Goal: Transaction & Acquisition: Download file/media

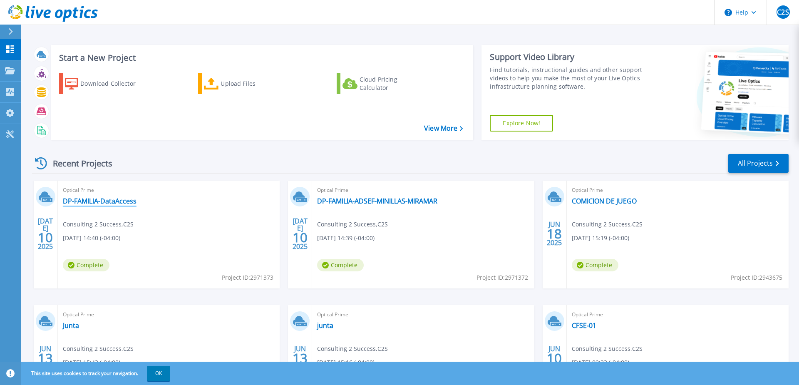
click at [103, 203] on link "DP-FAMILIA-DataAccess" at bounding box center [100, 201] width 74 height 8
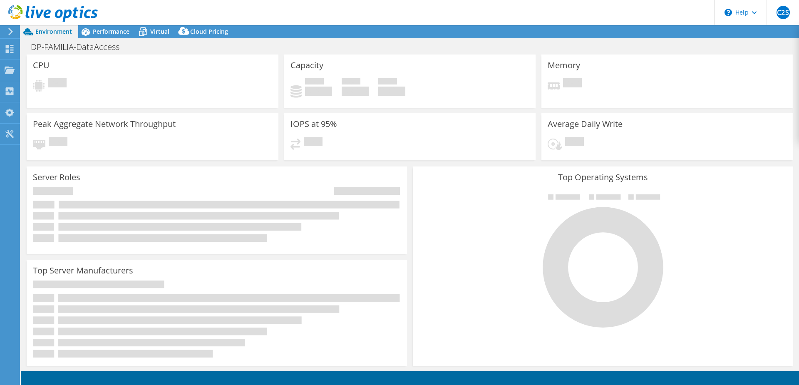
select select "USEast"
select select "USD"
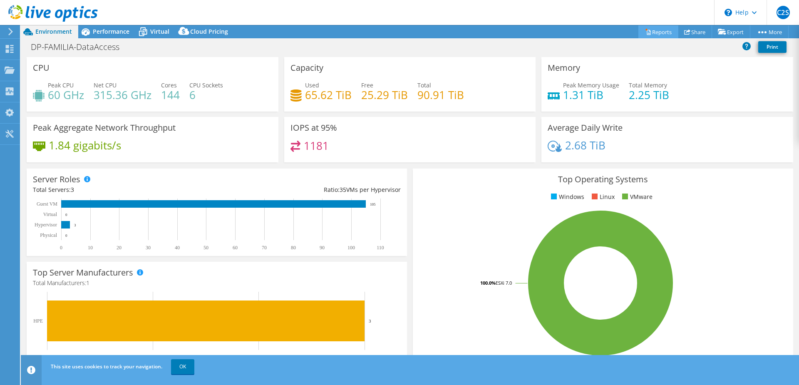
click at [659, 29] on link "Reports" at bounding box center [658, 31] width 40 height 13
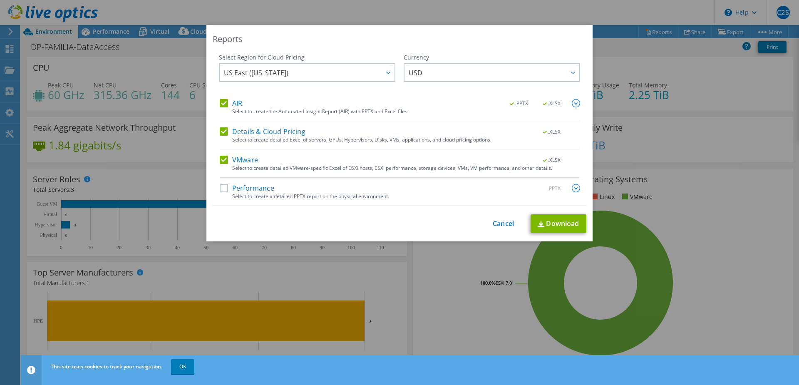
click at [224, 186] on label "Performance" at bounding box center [247, 188] width 55 height 8
click at [0, 0] on input "Performance" at bounding box center [0, 0] width 0 height 0
click at [555, 221] on link "Download" at bounding box center [559, 223] width 56 height 19
click at [687, 67] on div "Reports Select Region for Cloud Pricing Asia Pacific (Hong Kong) Asia Pacific (…" at bounding box center [399, 192] width 799 height 335
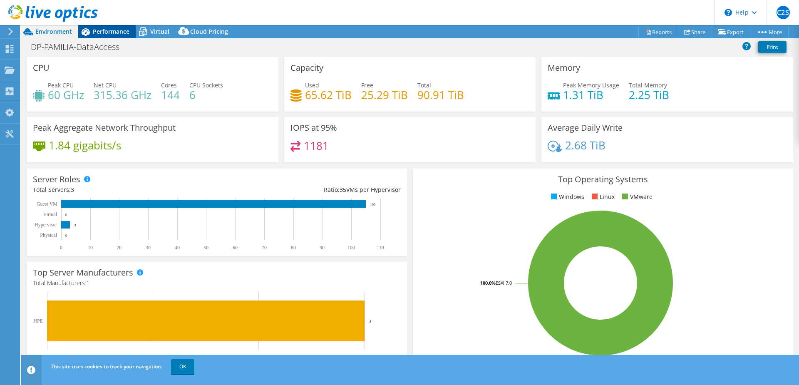
click at [112, 25] on div "Performance" at bounding box center [106, 31] width 57 height 13
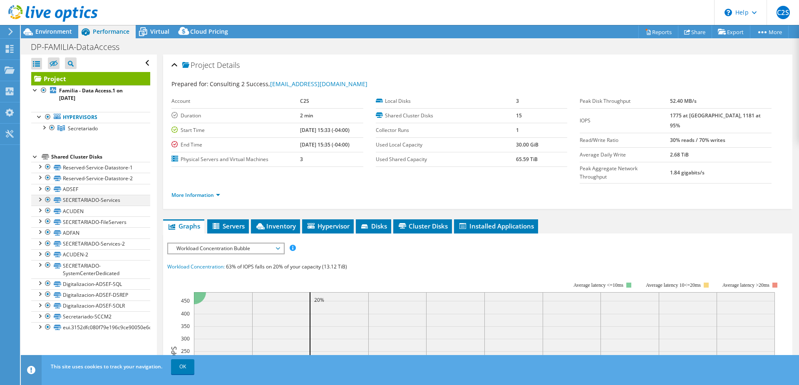
click at [40, 198] on div at bounding box center [39, 199] width 8 height 8
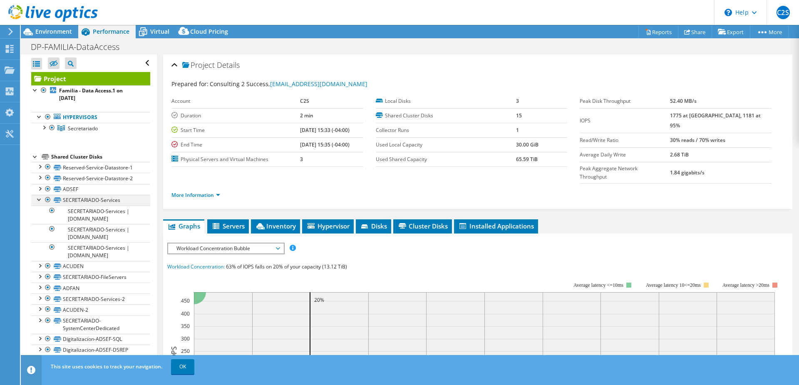
click at [40, 198] on div at bounding box center [39, 199] width 8 height 8
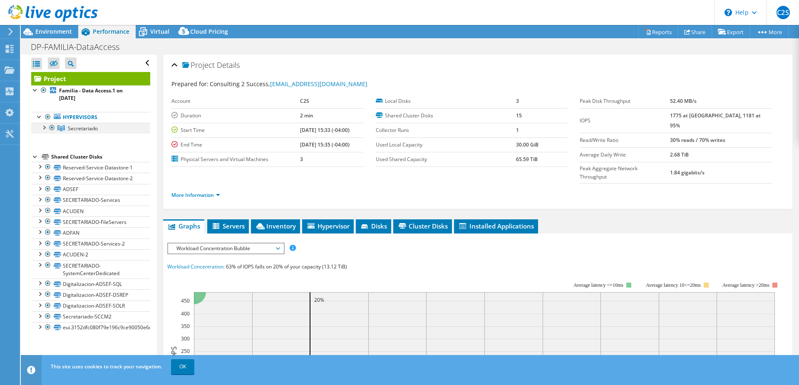
click at [45, 127] on div at bounding box center [44, 127] width 8 height 8
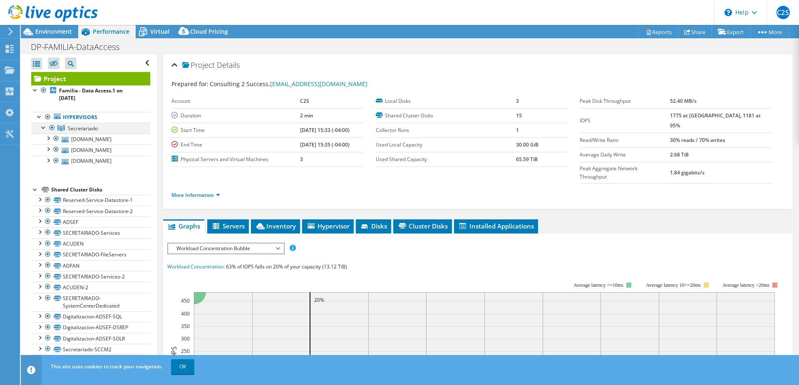
click at [40, 125] on div at bounding box center [44, 127] width 8 height 8
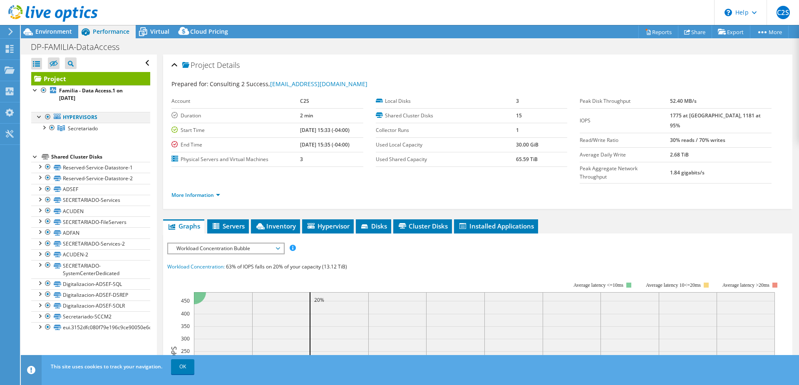
click at [38, 117] on div at bounding box center [39, 116] width 8 height 8
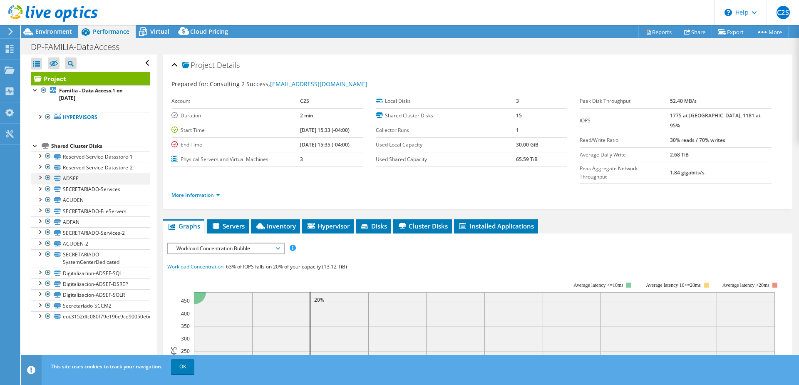
click at [42, 179] on div at bounding box center [39, 177] width 8 height 8
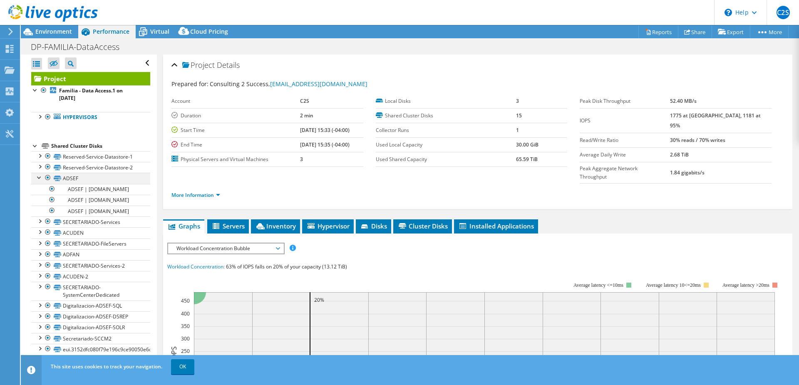
click at [42, 180] on div at bounding box center [39, 177] width 8 height 8
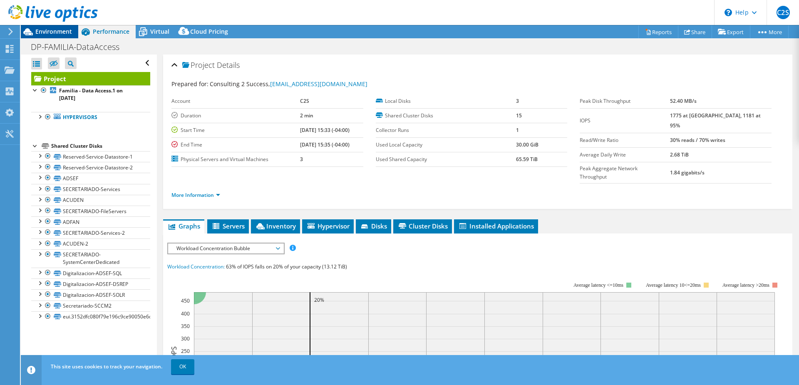
click at [50, 32] on span "Environment" at bounding box center [53, 31] width 37 height 8
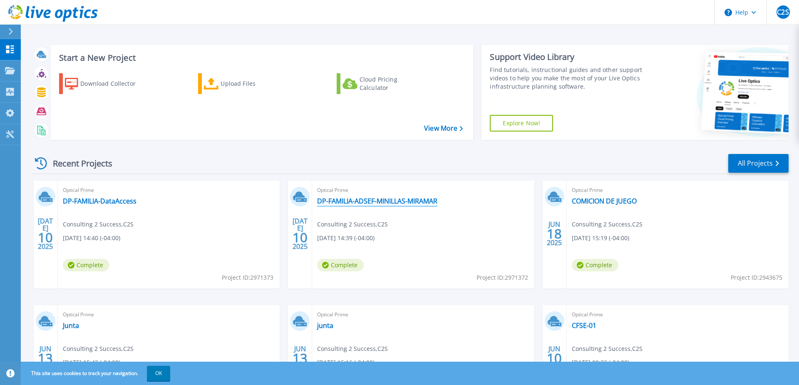
click at [390, 200] on link "DP-FAMILIA-ADSEF-MINILLAS-MIRAMAR" at bounding box center [377, 201] width 120 height 8
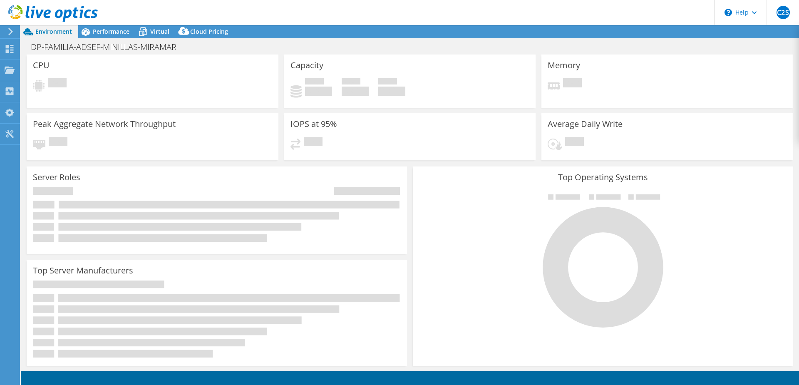
select select "USD"
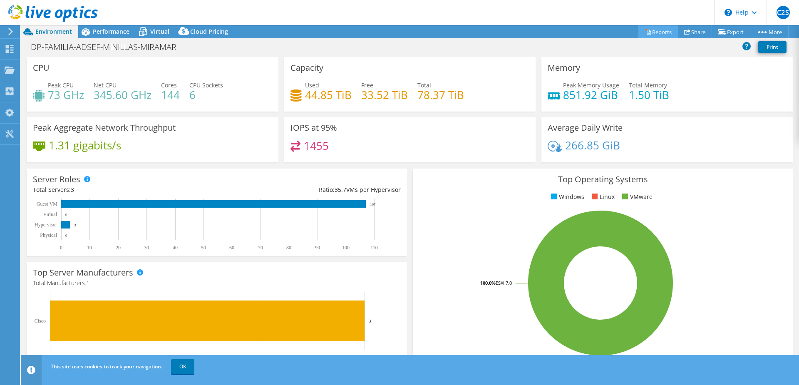
click at [647, 31] on icon at bounding box center [649, 32] width 4 height 5
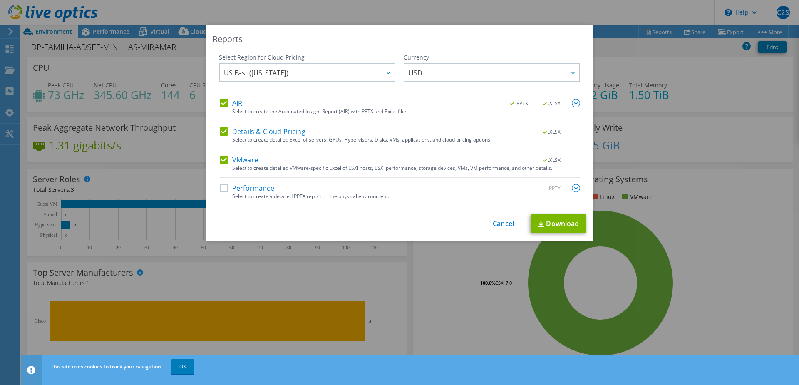
click at [229, 184] on label "Performance" at bounding box center [247, 188] width 55 height 8
click at [0, 0] on input "Performance" at bounding box center [0, 0] width 0 height 0
click at [543, 223] on img at bounding box center [541, 223] width 7 height 5
click at [751, 102] on div "Reports Select Region for Cloud Pricing Asia Pacific (Hong Kong) Asia Pacific (…" at bounding box center [399, 192] width 799 height 335
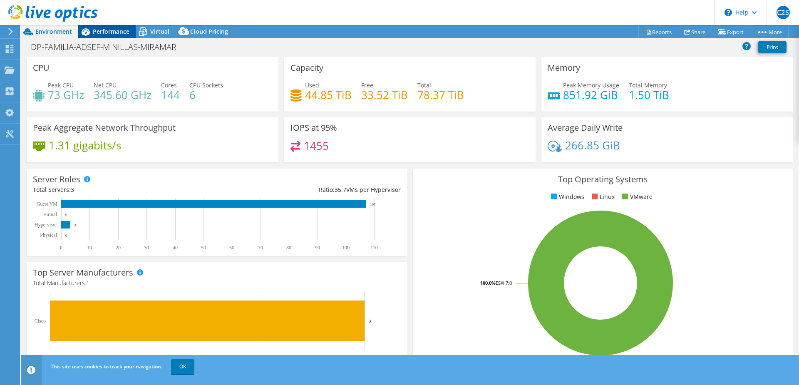
click at [101, 33] on span "Performance" at bounding box center [111, 31] width 37 height 8
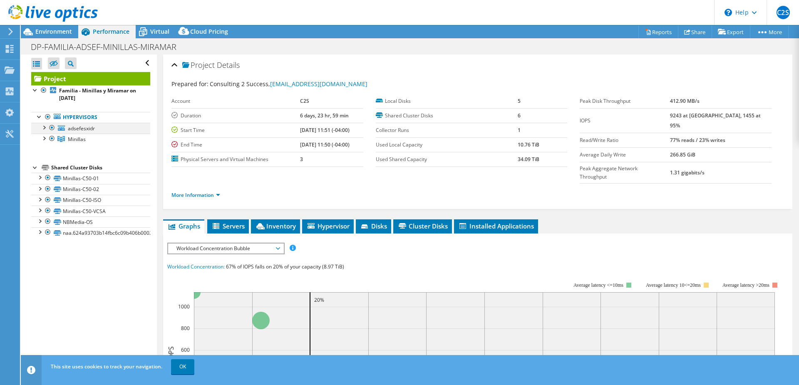
click at [47, 127] on div at bounding box center [44, 127] width 8 height 8
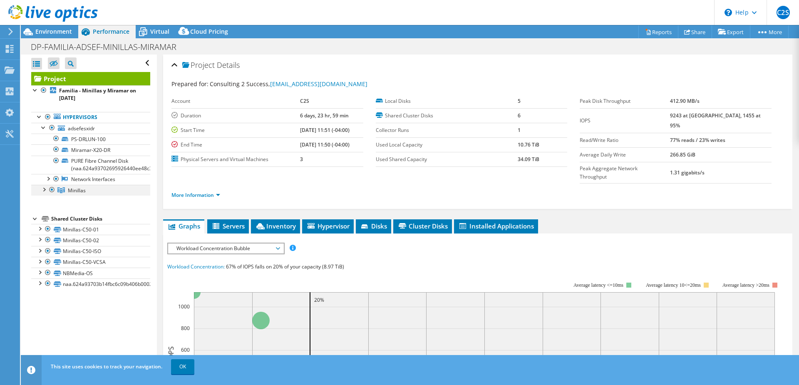
click at [44, 191] on div at bounding box center [44, 189] width 8 height 8
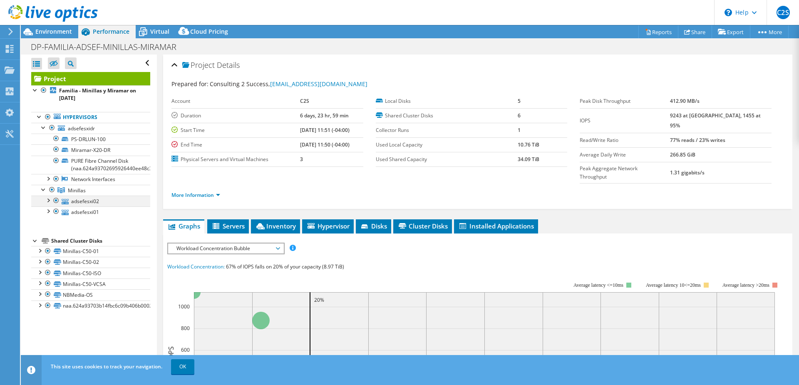
click at [49, 203] on div at bounding box center [48, 200] width 8 height 8
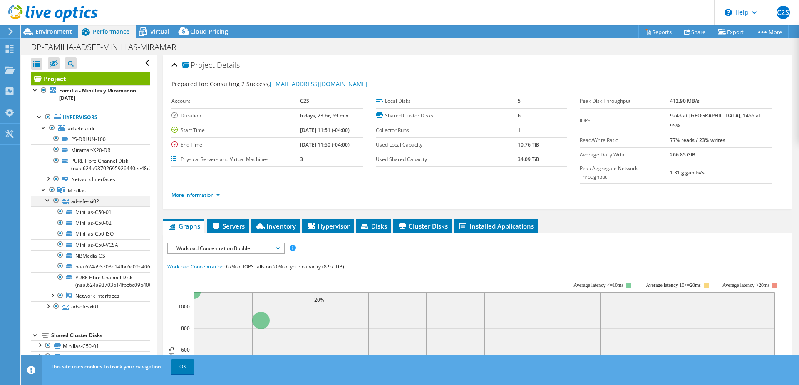
click at [47, 202] on div at bounding box center [48, 200] width 8 height 8
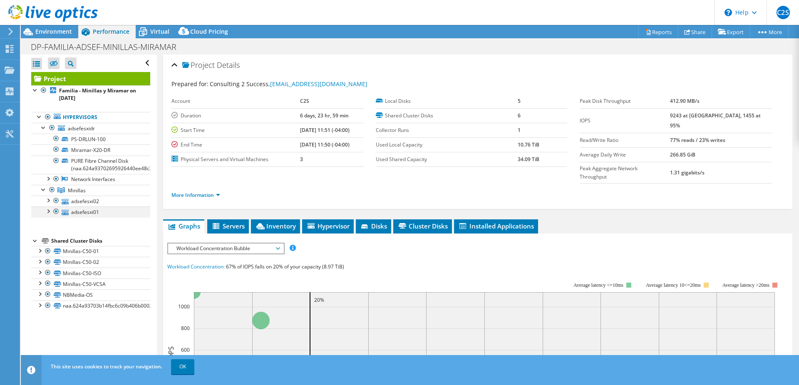
click at [48, 212] on div at bounding box center [48, 210] width 8 height 8
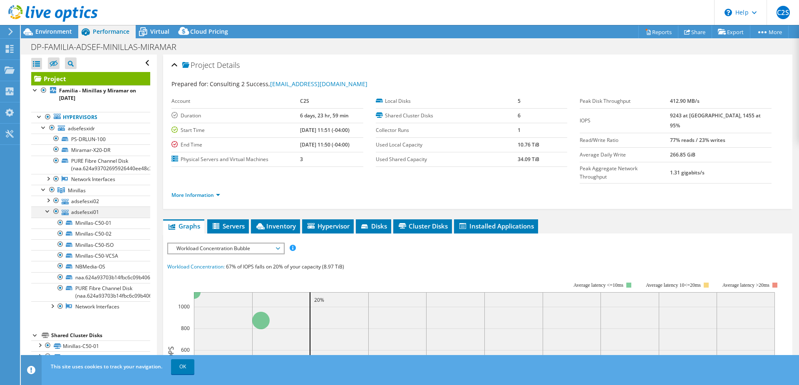
click at [48, 212] on div at bounding box center [48, 210] width 8 height 8
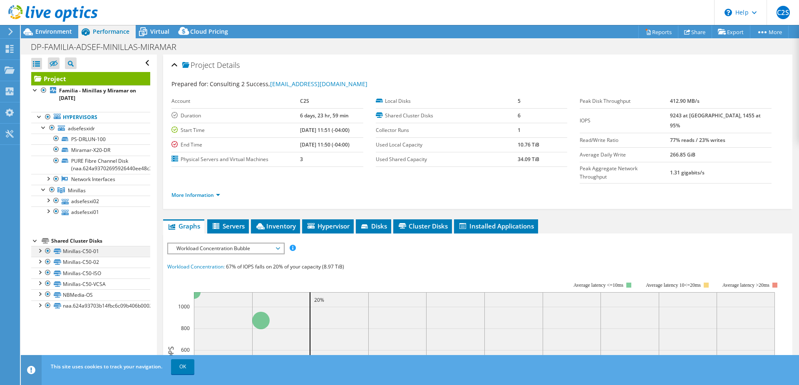
click at [39, 249] on div at bounding box center [39, 250] width 8 height 8
click at [342, 219] on li "Hypervisor" at bounding box center [328, 226] width 52 height 14
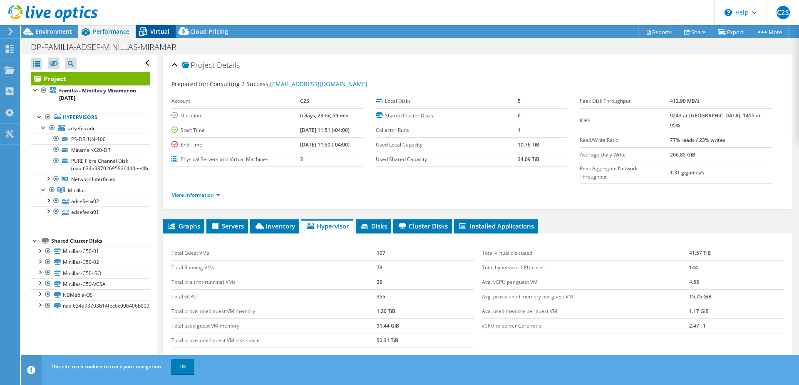
click at [151, 35] on span "Virtual" at bounding box center [159, 31] width 19 height 8
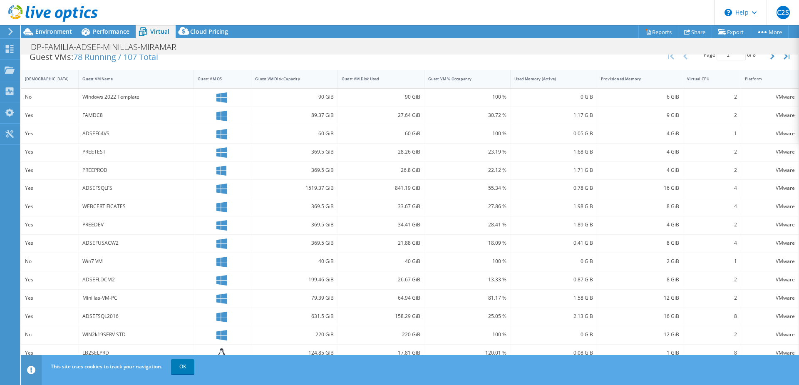
scroll to position [174, 0]
click at [186, 368] on link "OK" at bounding box center [182, 366] width 23 height 15
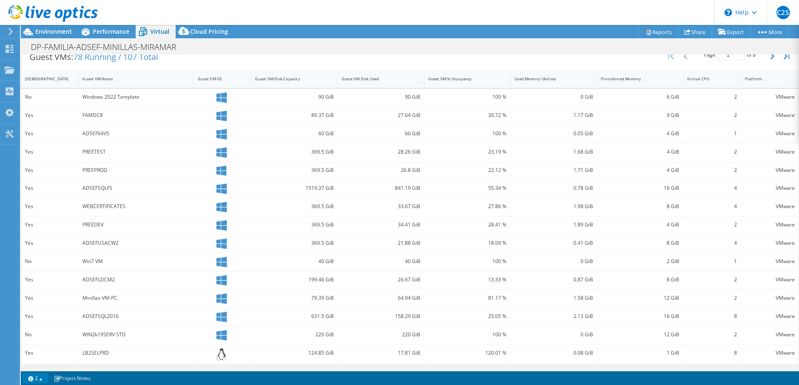
click at [40, 380] on link "2" at bounding box center [35, 378] width 26 height 10
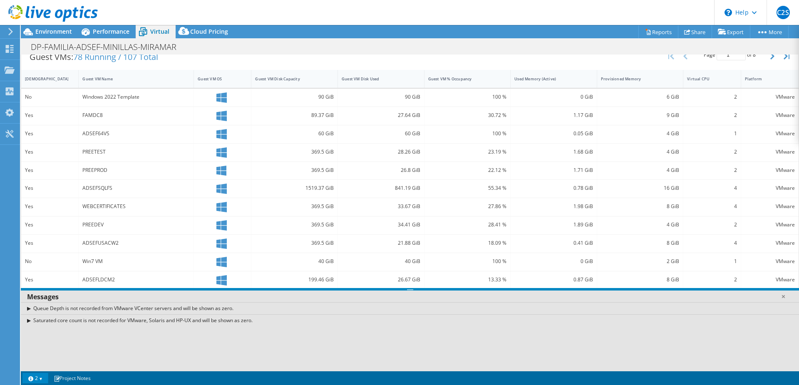
click at [39, 379] on link "2" at bounding box center [35, 378] width 26 height 10
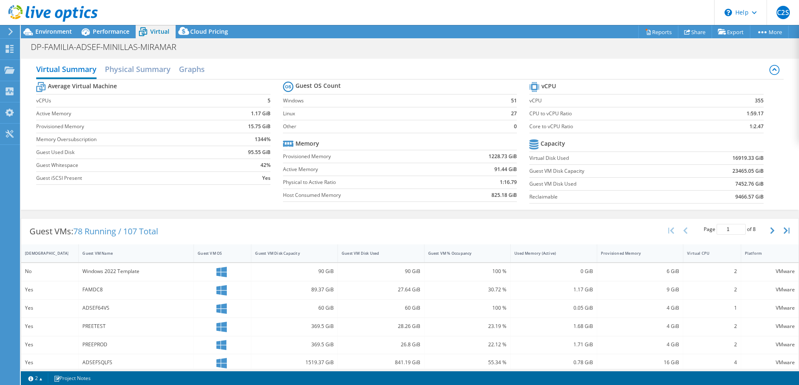
scroll to position [0, 0]
click at [102, 35] on span "Performance" at bounding box center [111, 31] width 37 height 8
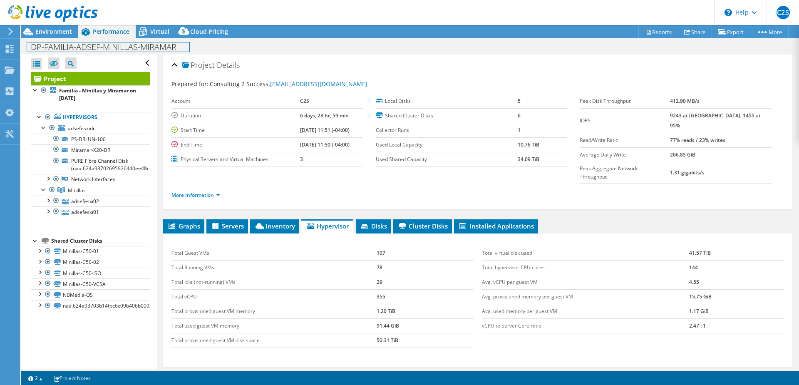
click at [59, 39] on div "DP-FAMILIA-ADSEF-MINILLAS-MIRAMAR Print" at bounding box center [410, 46] width 778 height 15
click at [52, 33] on span "Environment" at bounding box center [53, 31] width 37 height 8
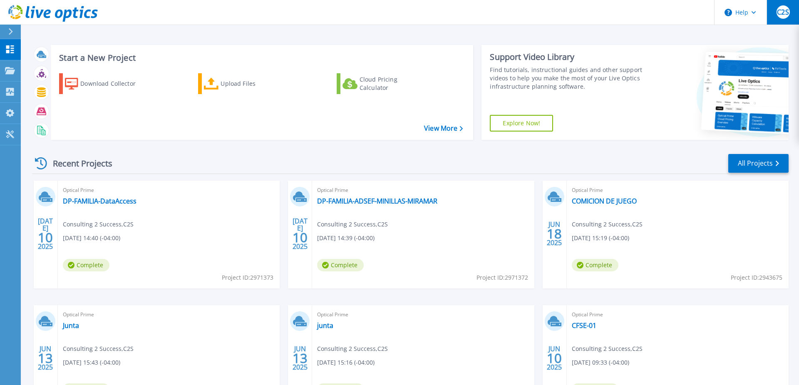
click at [780, 12] on span "C2S" at bounding box center [783, 12] width 12 height 7
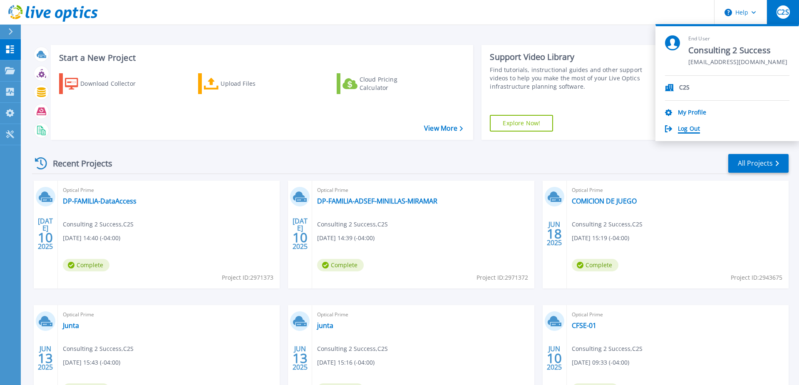
click at [681, 127] on link "Log Out" at bounding box center [689, 129] width 22 height 8
